Goal: Download file/media

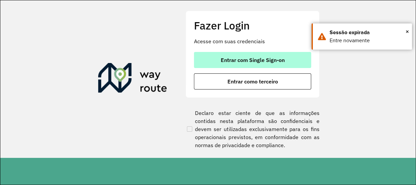
click at [215, 55] on button "Entrar com Single Sign-on" at bounding box center [252, 60] width 117 height 16
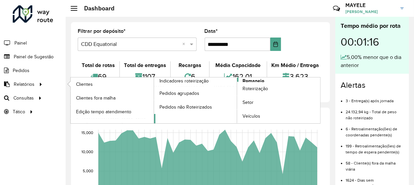
click at [254, 80] on span "Romaneio" at bounding box center [253, 80] width 22 height 7
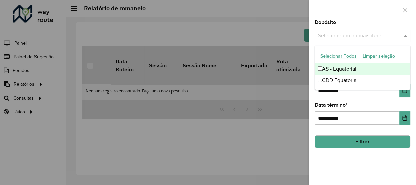
click at [341, 32] on input "text" at bounding box center [359, 36] width 86 height 8
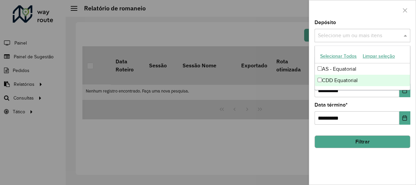
click at [331, 79] on div "CDD Equatorial" at bounding box center [362, 80] width 95 height 11
click at [382, 147] on button "Filtrar" at bounding box center [362, 141] width 96 height 13
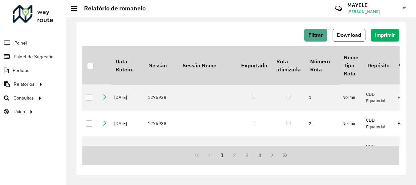
click at [338, 40] on button "Download" at bounding box center [348, 35] width 33 height 13
